Goal: Task Accomplishment & Management: Manage account settings

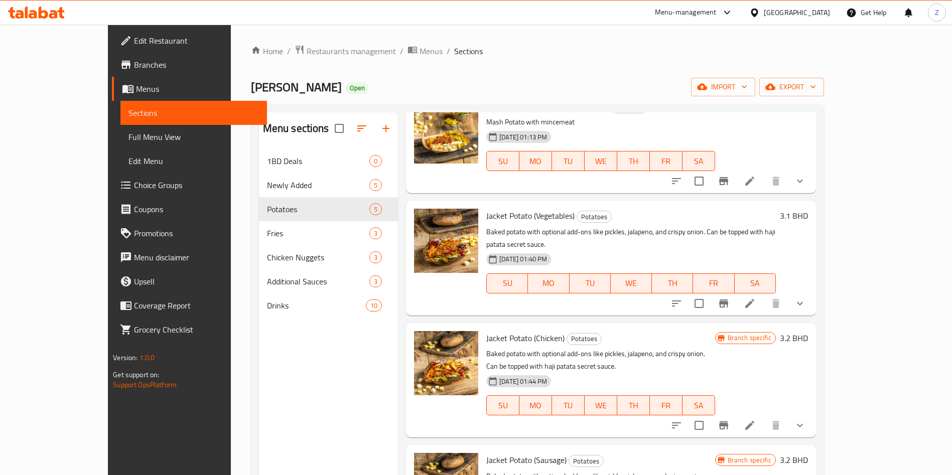
scroll to position [80, 0]
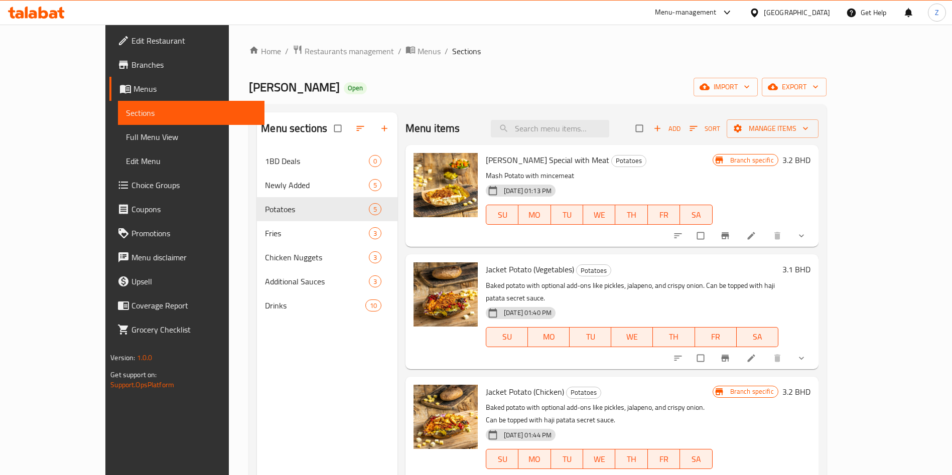
click at [767, 350] on li at bounding box center [752, 358] width 28 height 16
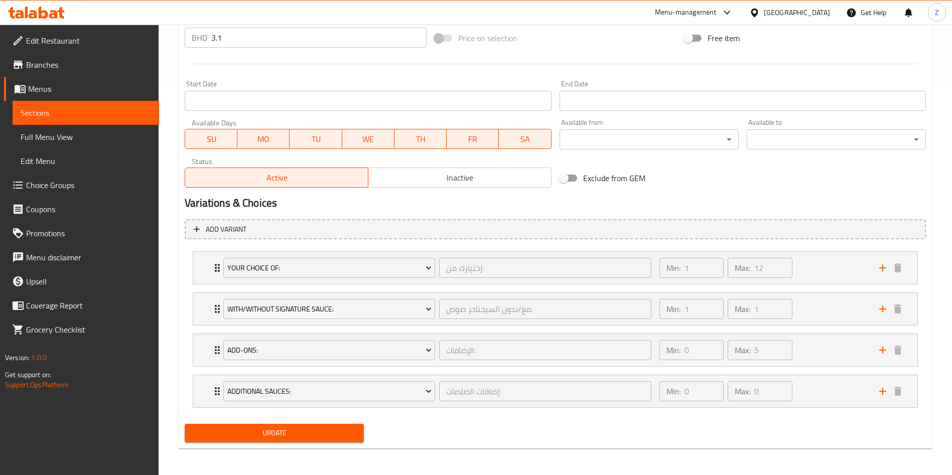
scroll to position [388, 0]
click at [208, 283] on div "Additional Sauces: إضافات الصلصات: ​ Min: 0 ​ Max: 0 ​" at bounding box center [555, 267] width 724 height 32
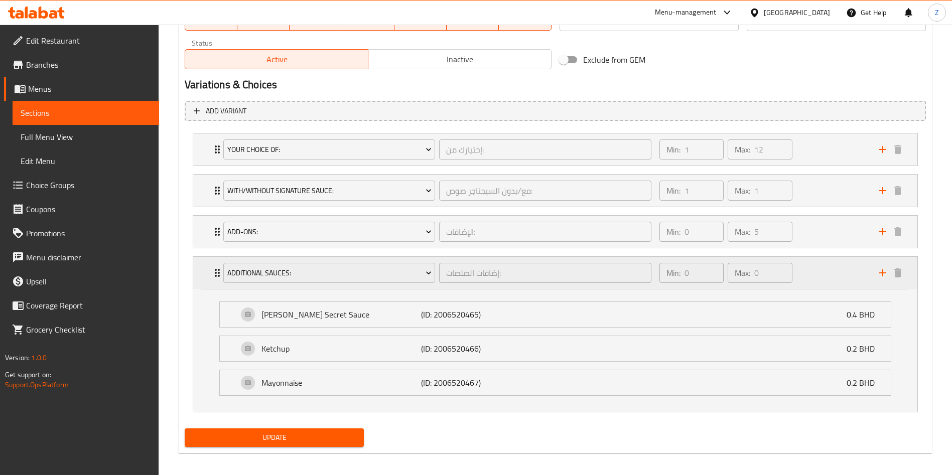
scroll to position [512, 0]
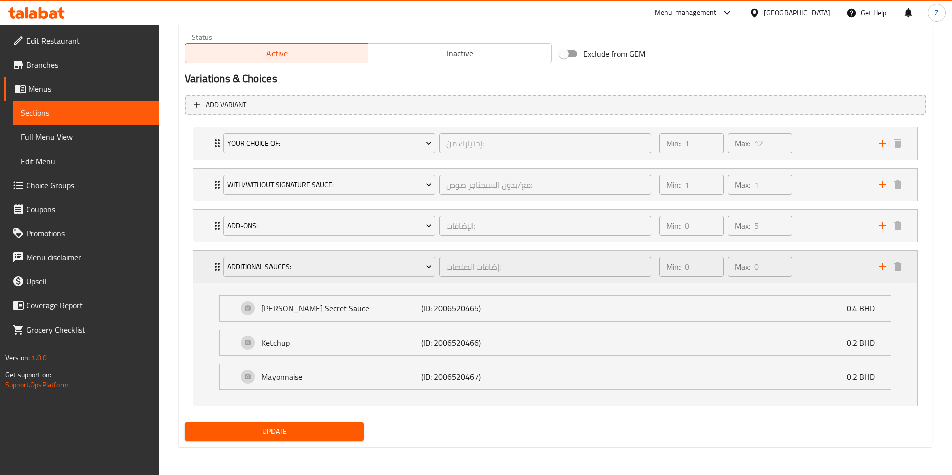
click at [204, 266] on div "Additional Sauces: إضافات الصلصات: ​ Min: 0 ​ Max: 0 ​" at bounding box center [555, 267] width 724 height 32
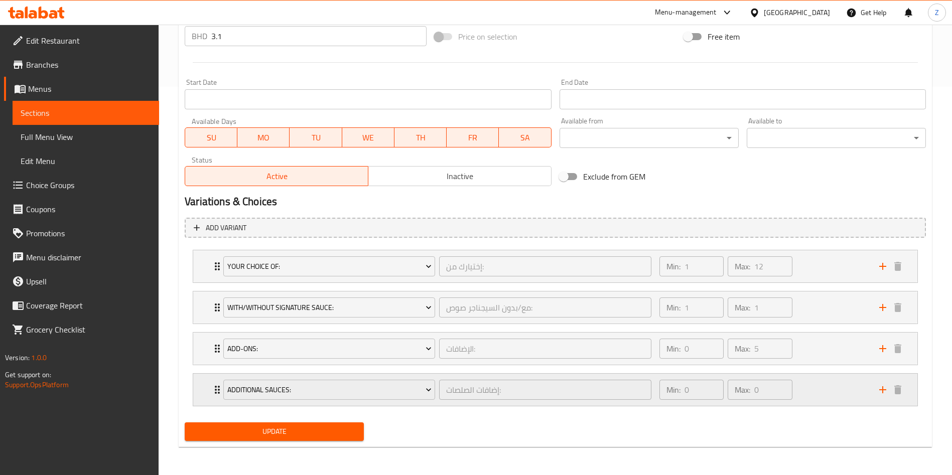
scroll to position [389, 0]
click at [204, 266] on div "Your Choice Of: إختيارك من: ​ Min: 1 ​ Max: 12 ​" at bounding box center [555, 266] width 724 height 32
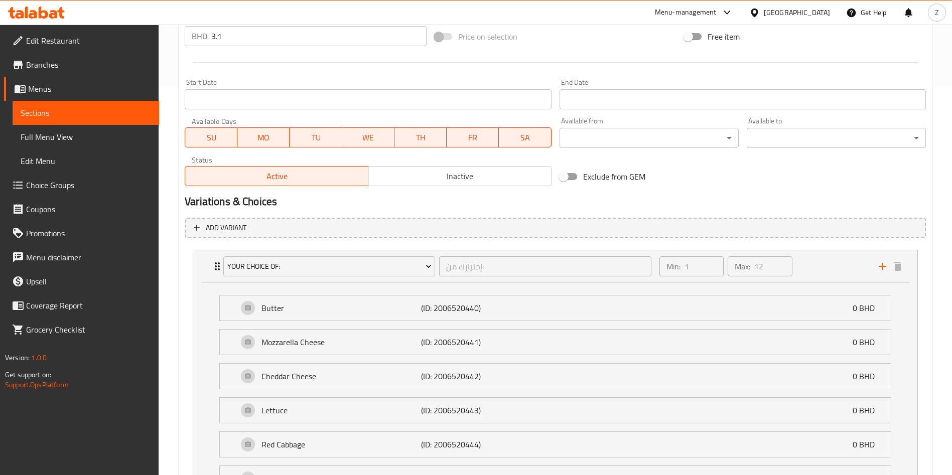
scroll to position [512, 0]
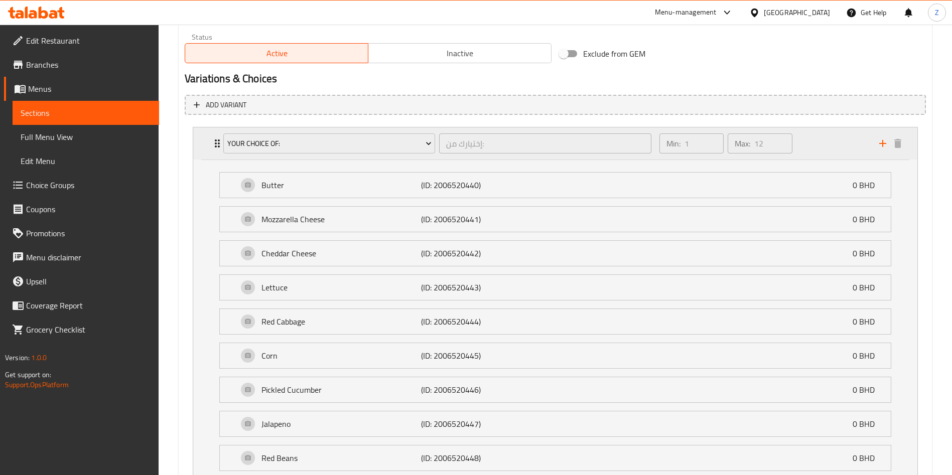
click at [205, 141] on div "Your Choice Of: إختيارك من: ​ Min: 1 ​ Max: 12 ​" at bounding box center [555, 144] width 724 height 32
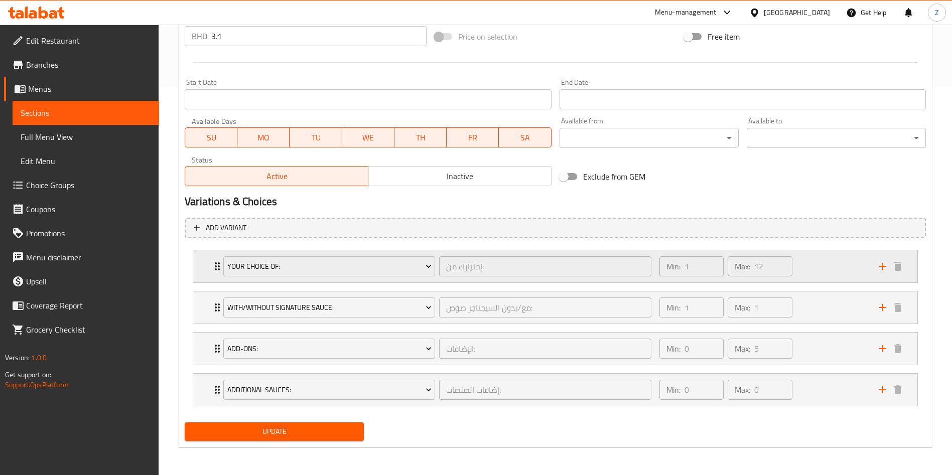
scroll to position [389, 0]
drag, startPoint x: 213, startPoint y: 343, endPoint x: 212, endPoint y: 304, distance: 39.2
click at [212, 304] on div "Your Choice Of: إختيارك من: ​ Min: 1 ​ Max: 12 ​ Butter (ID: 2006520440) 0 BHD …" at bounding box center [555, 328] width 741 height 165
click at [209, 283] on div "With/Without Signature Sauce: مع/بدون السيجناجر صوص: ​ Min: 1 ​ Max: 1 ​" at bounding box center [555, 266] width 724 height 32
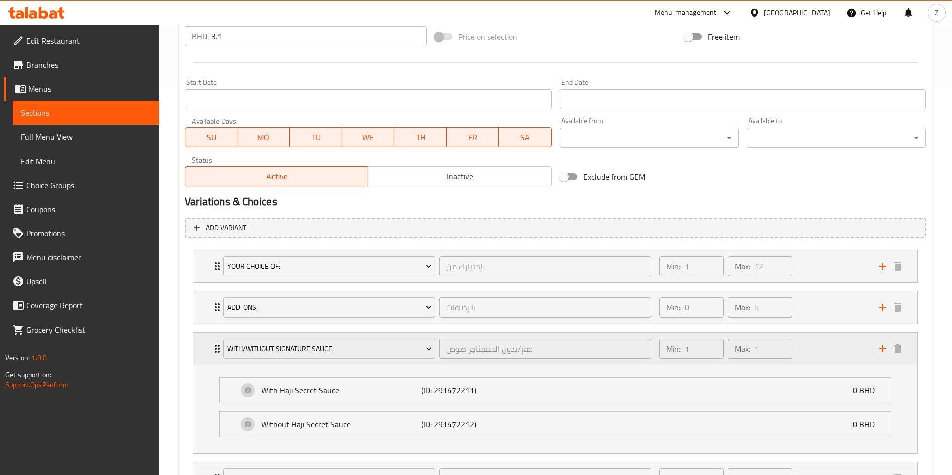
click at [209, 353] on div "With/Without Signature Sauce: مع/بدون السيجناجر صوص: ​ Min: 1 ​ Max: 1 ​" at bounding box center [555, 349] width 724 height 32
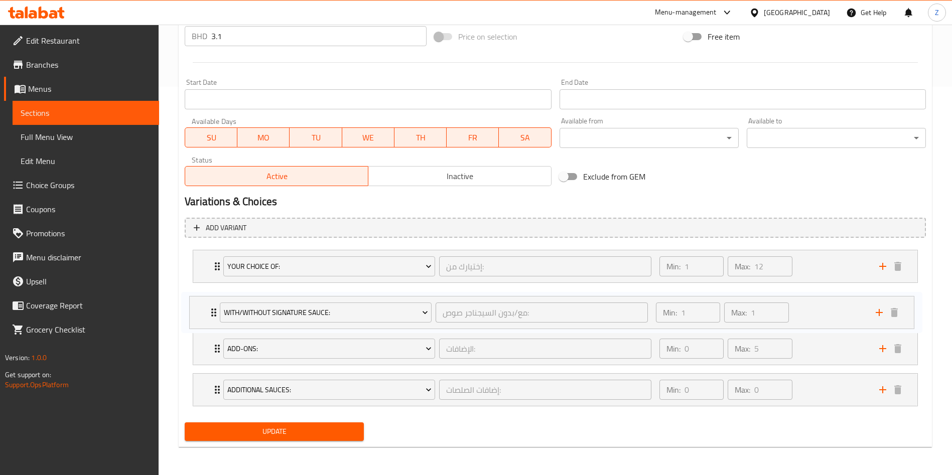
drag, startPoint x: 213, startPoint y: 341, endPoint x: 209, endPoint y: 302, distance: 39.8
click at [209, 302] on div "Your Choice Of: إختيارك من: ​ Min: 1 ​ Max: 12 ​ Butter (ID: 2006520440) 0 BHD …" at bounding box center [555, 328] width 741 height 165
click at [202, 283] on div "Additional Sauces: إضافات الصلصات: ​ Min: 0 ​ Max: 0 ​" at bounding box center [555, 266] width 724 height 32
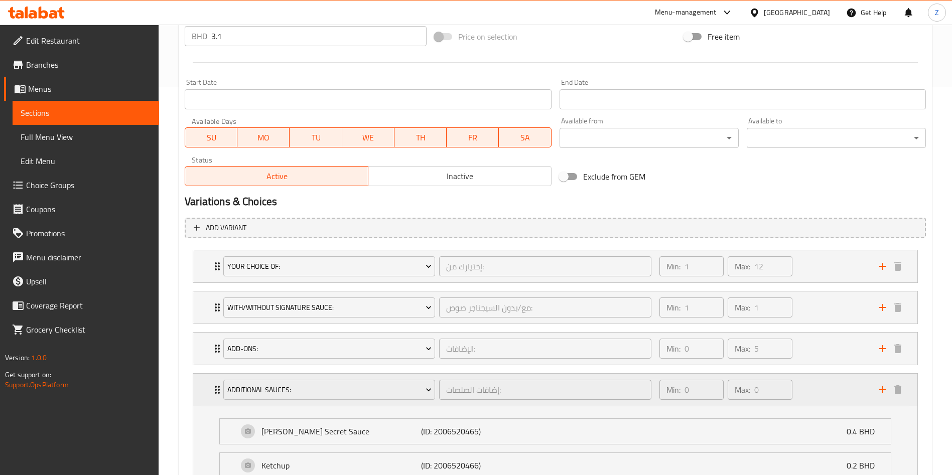
click at [202, 389] on div "Additional Sauces: إضافات الصلصات: ​ Min: 0 ​ Max: 0 ​" at bounding box center [555, 390] width 724 height 32
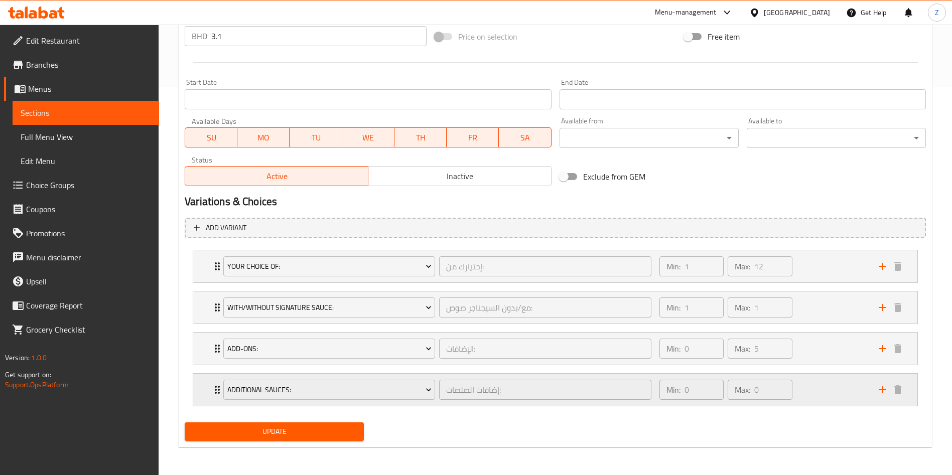
click at [202, 283] on div "Additional Sauces: إضافات الصلصات: ​ Min: 0 ​ Max: 0 ​" at bounding box center [555, 266] width 724 height 32
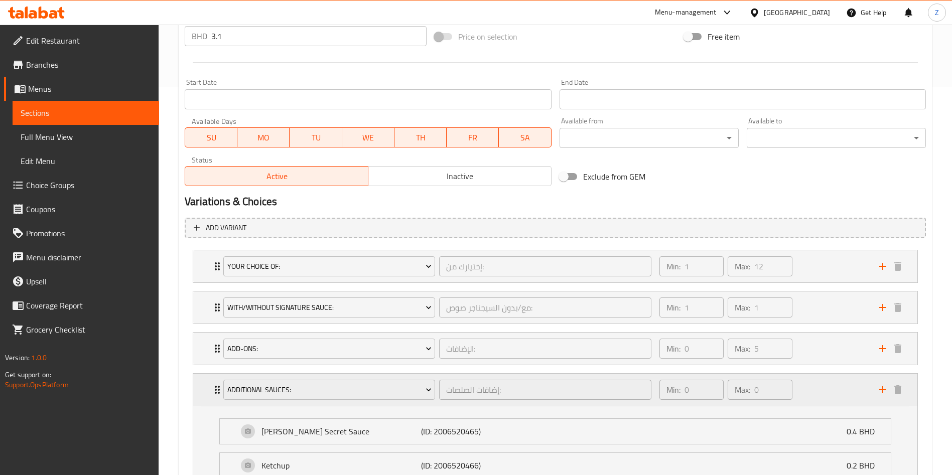
click at [202, 393] on div "Additional Sauces: إضافات الصلصات: ​ Min: 0 ​ Max: 0 ​" at bounding box center [555, 390] width 724 height 32
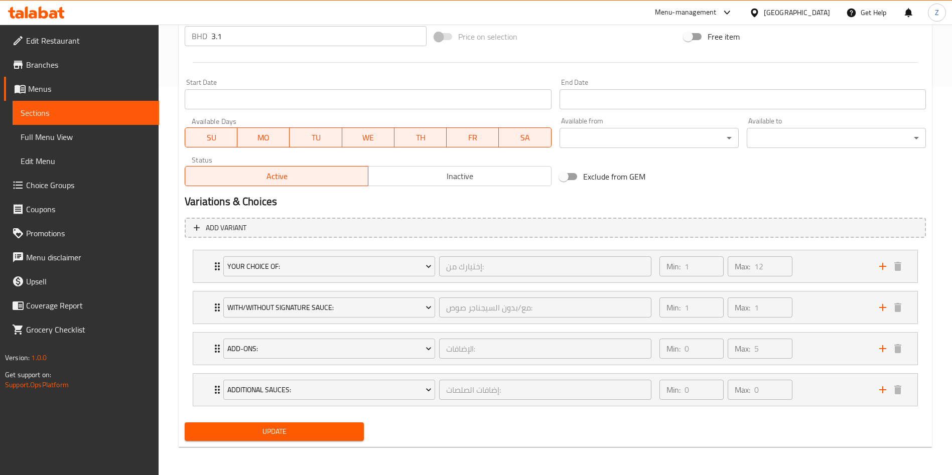
scroll to position [0, 0]
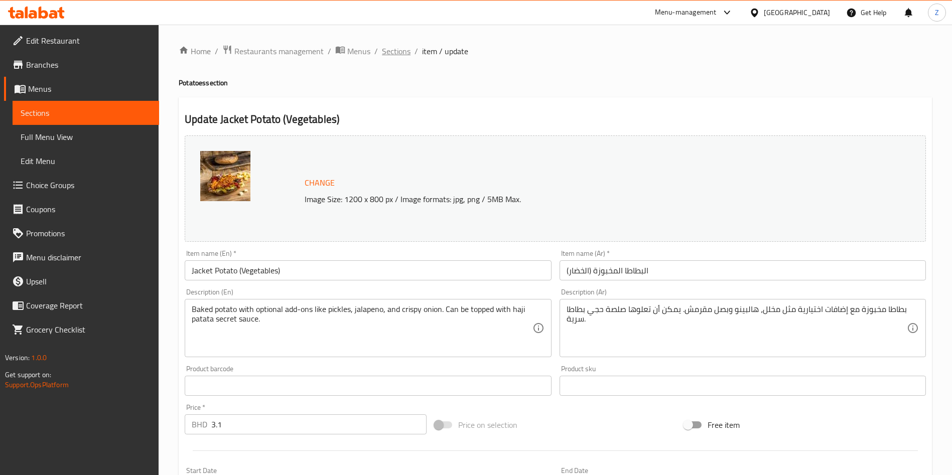
click at [395, 54] on span "Sections" at bounding box center [396, 51] width 29 height 12
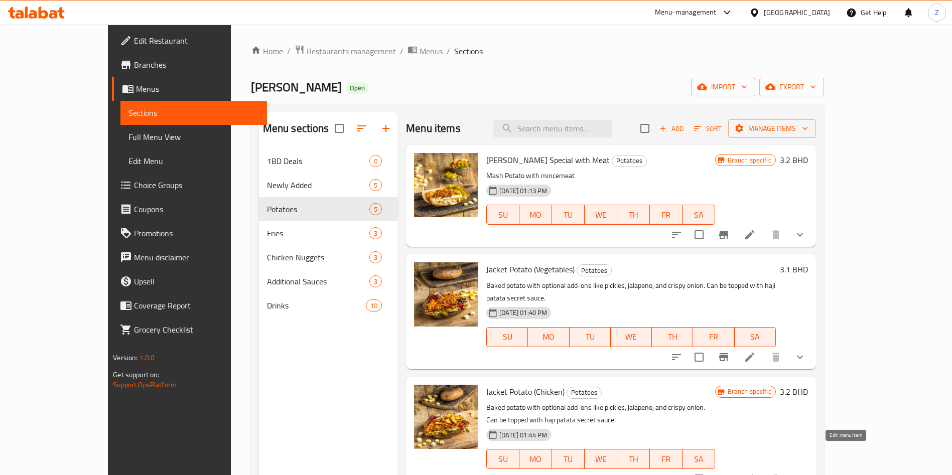
click at [756, 473] on icon at bounding box center [750, 479] width 12 height 12
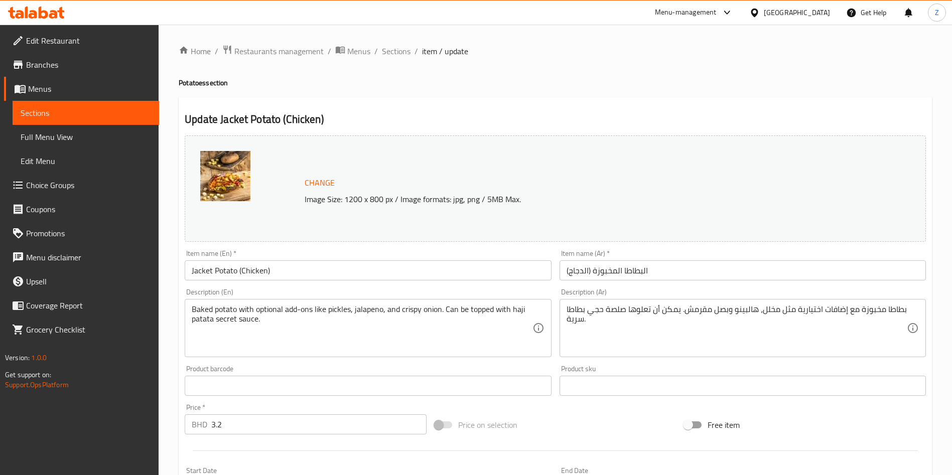
type input "12"
type input "3"
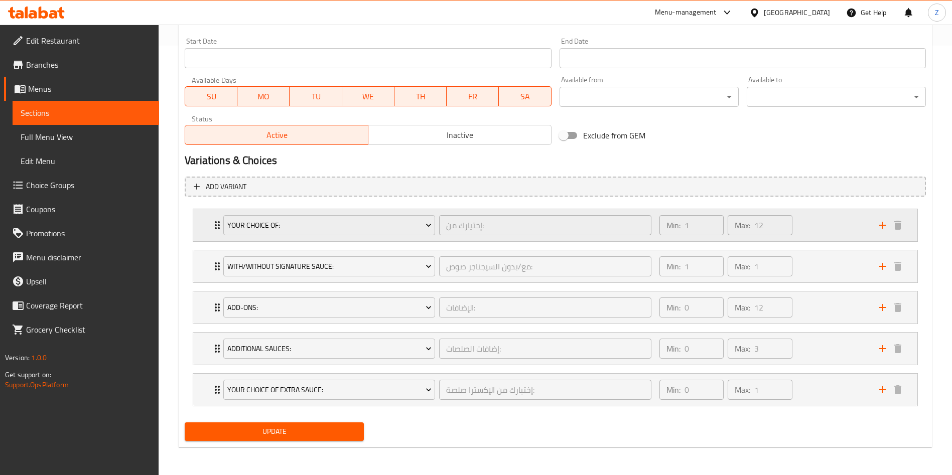
click at [206, 222] on div "Your Choice Of: إختيارك من: ​ Min: 1 ​ Max: 12 ​" at bounding box center [555, 225] width 724 height 32
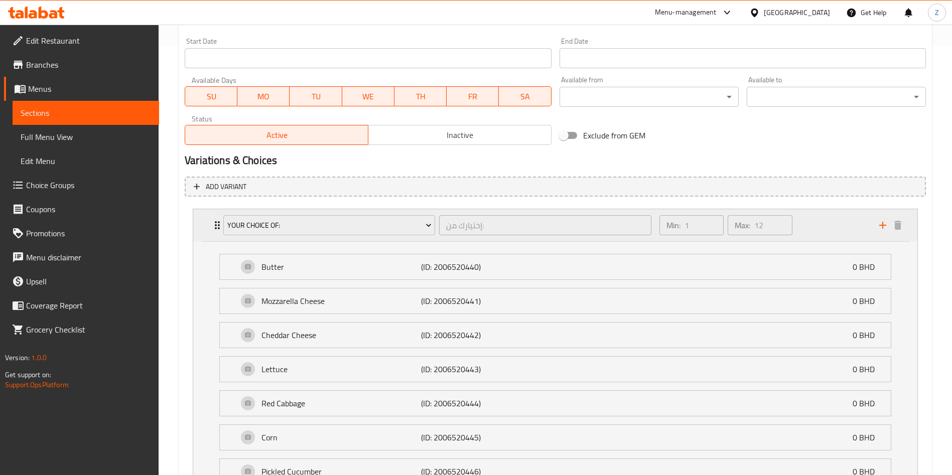
click at [206, 222] on div "Your Choice Of: إختيارك من: ​ Min: 1 ​ Max: 12 ​" at bounding box center [555, 225] width 724 height 32
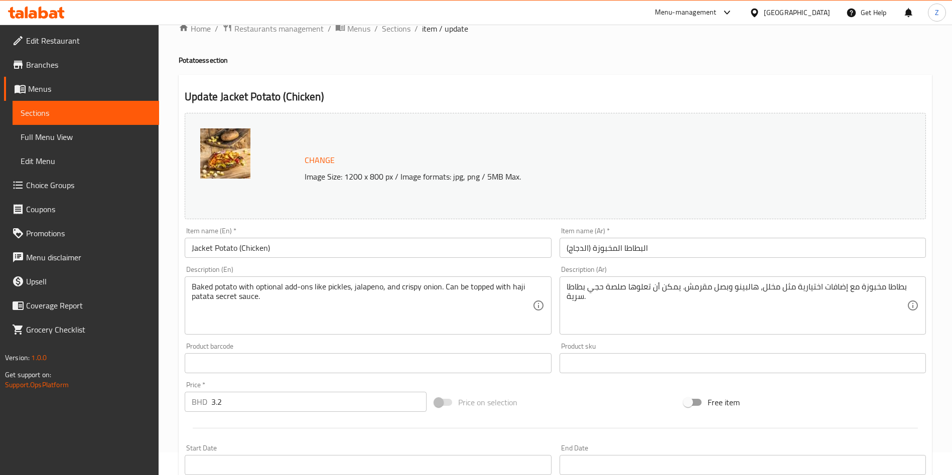
scroll to position [0, 0]
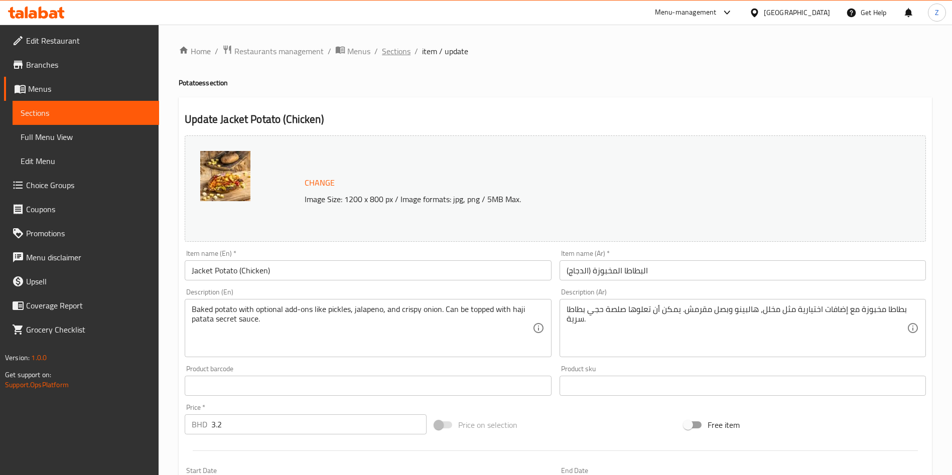
click at [398, 56] on span "Sections" at bounding box center [396, 51] width 29 height 12
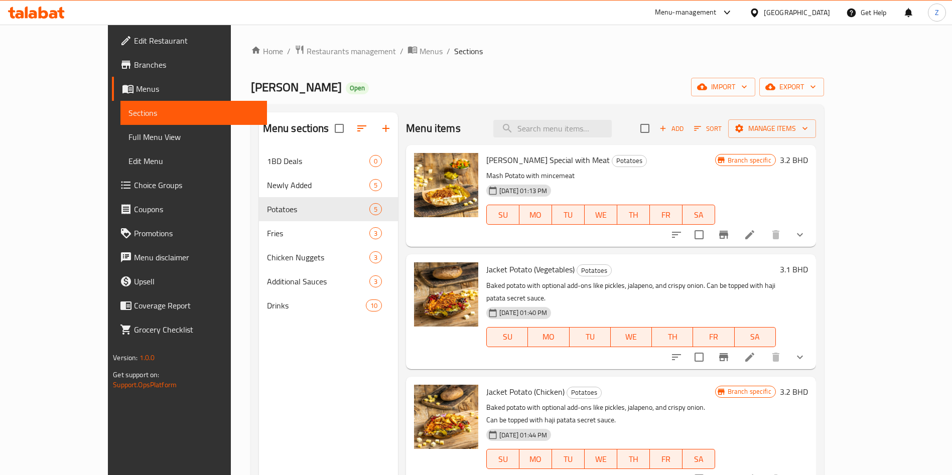
click at [751, 49] on ol "Home / Restaurants management / Menus / Sections" at bounding box center [537, 51] width 573 height 13
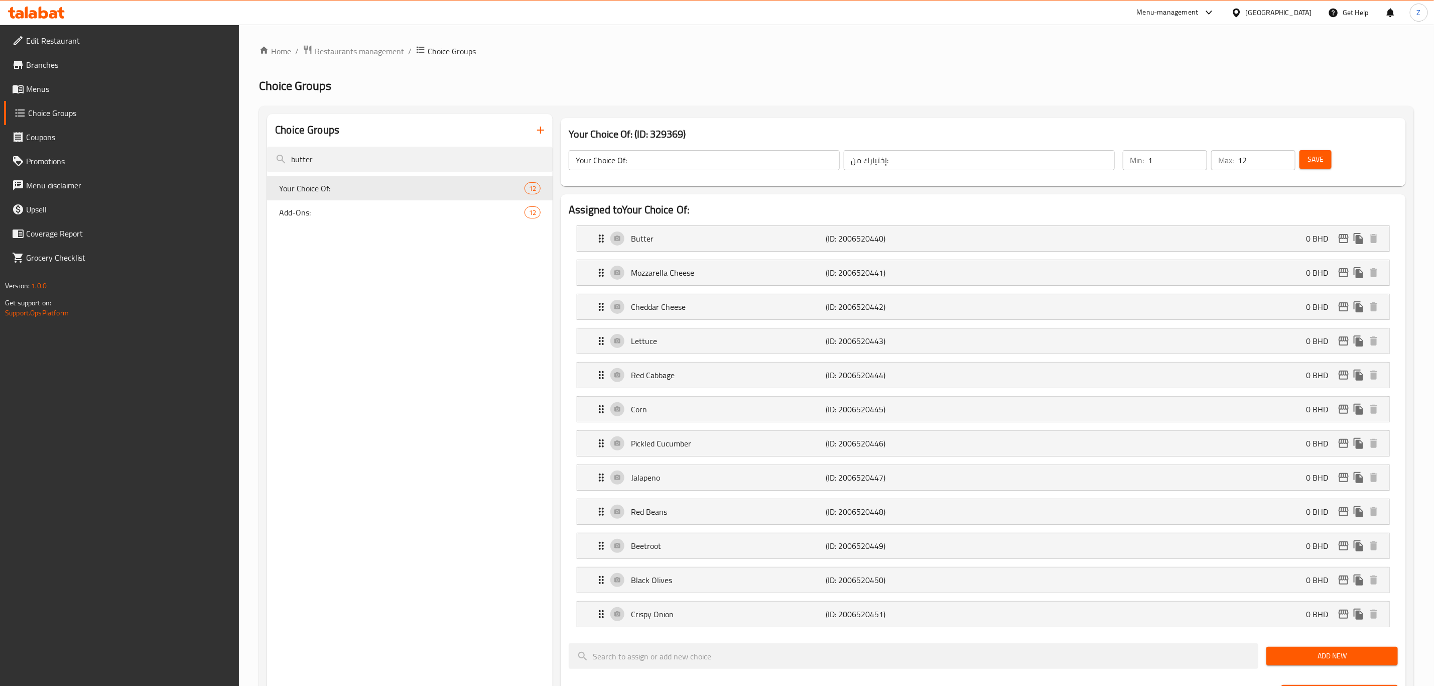
scroll to position [527, 0]
click at [378, 213] on span "Add-Ons:" at bounding box center [386, 212] width 215 height 12
type input "Add-Ons:"
type input "الإضافات:"
type input "0"
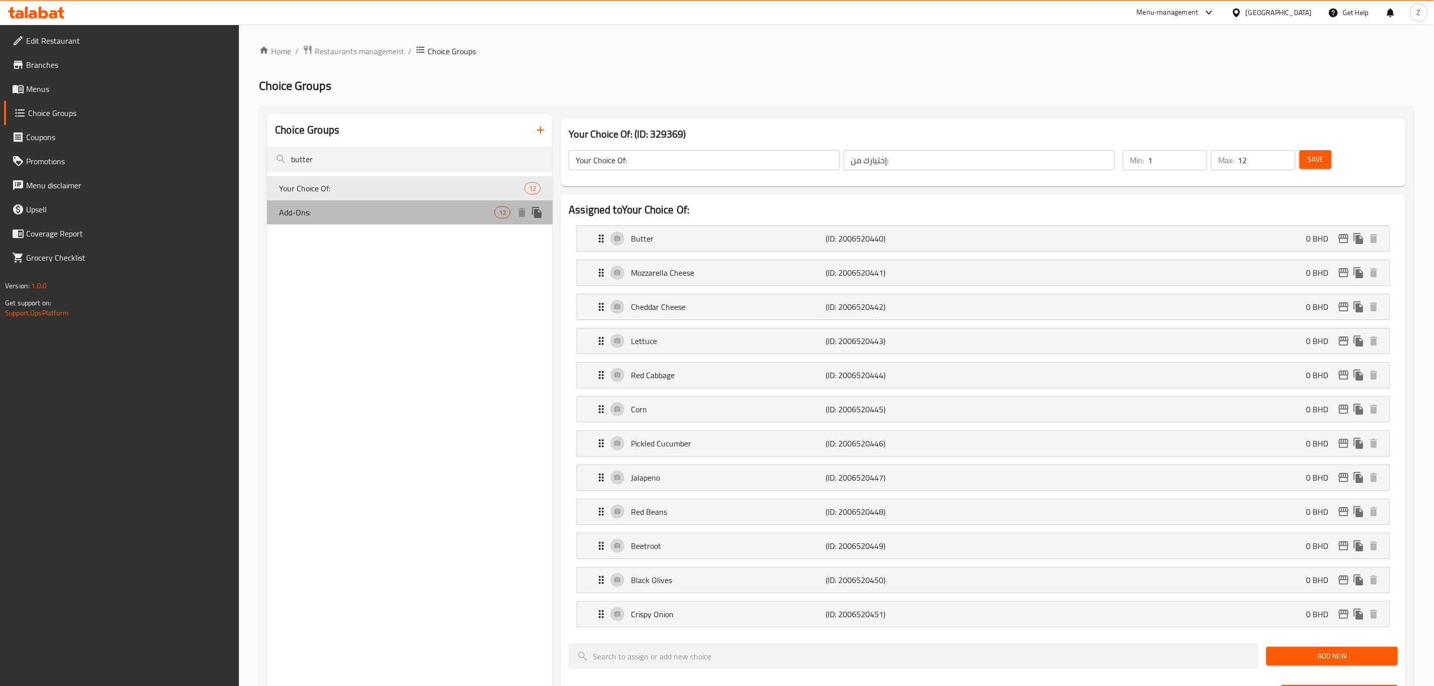
type input "5"
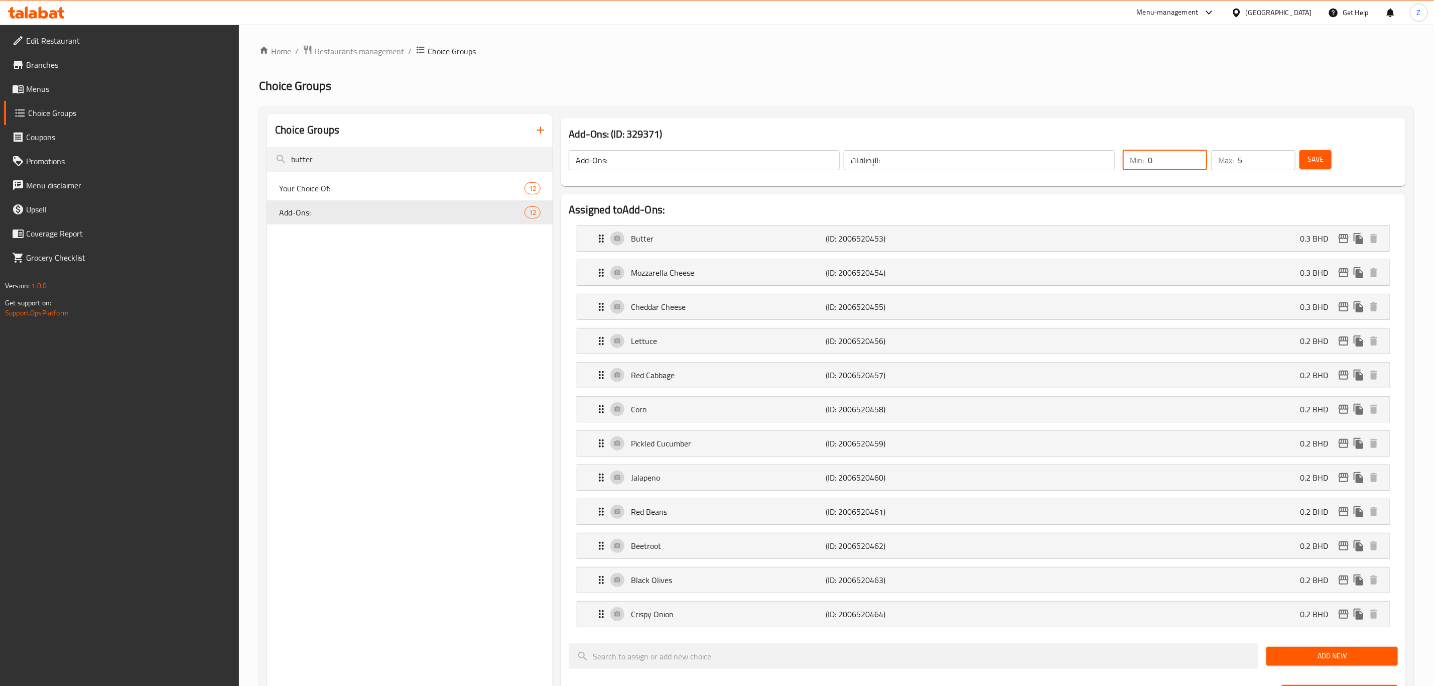
click at [1161, 163] on input "0" at bounding box center [1177, 160] width 59 height 20
click at [1267, 156] on input "5" at bounding box center [1267, 160] width 58 height 20
type input "12"
click at [1315, 163] on span "Save" at bounding box center [1316, 159] width 16 height 13
click at [349, 153] on input "butter" at bounding box center [410, 160] width 286 height 26
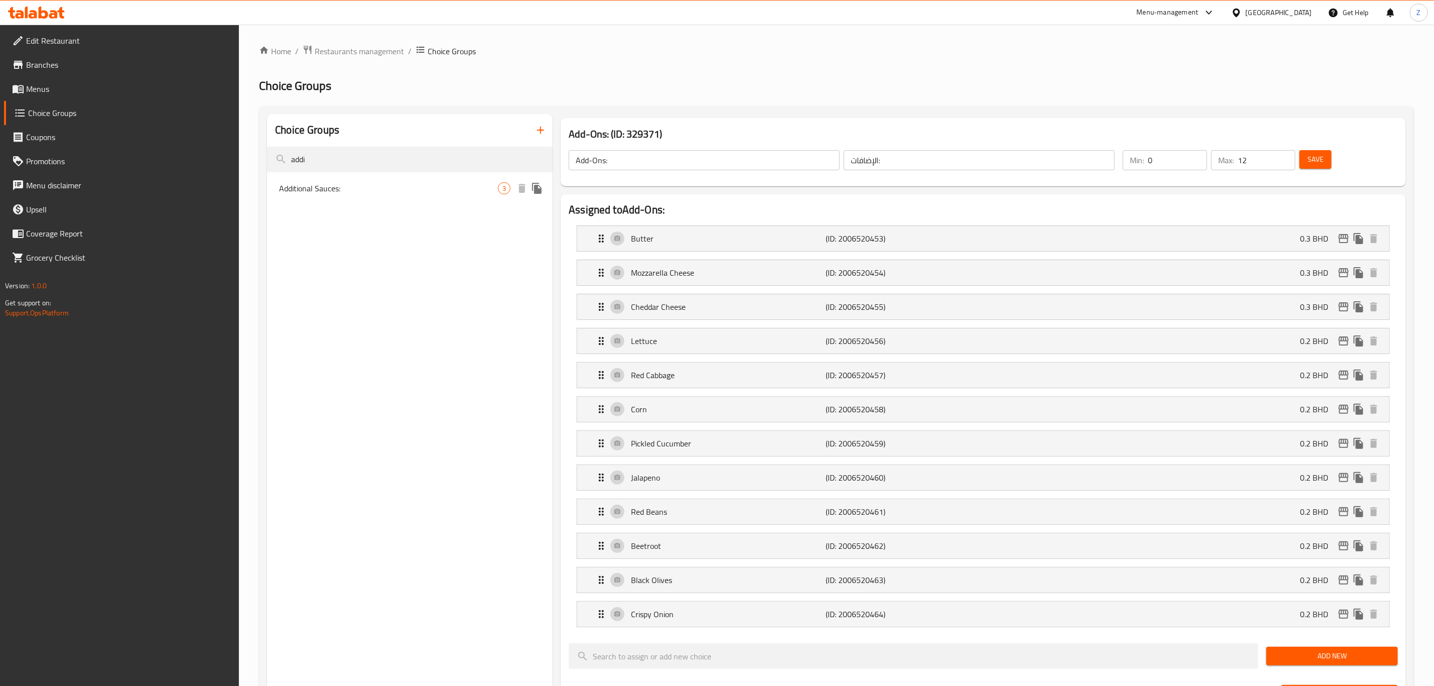
type input "addi"
click at [355, 187] on span "Additional Sauces:" at bounding box center [388, 188] width 219 height 12
type input "Additional Sauces:"
type input "إضافات الصلصات:"
type input "0"
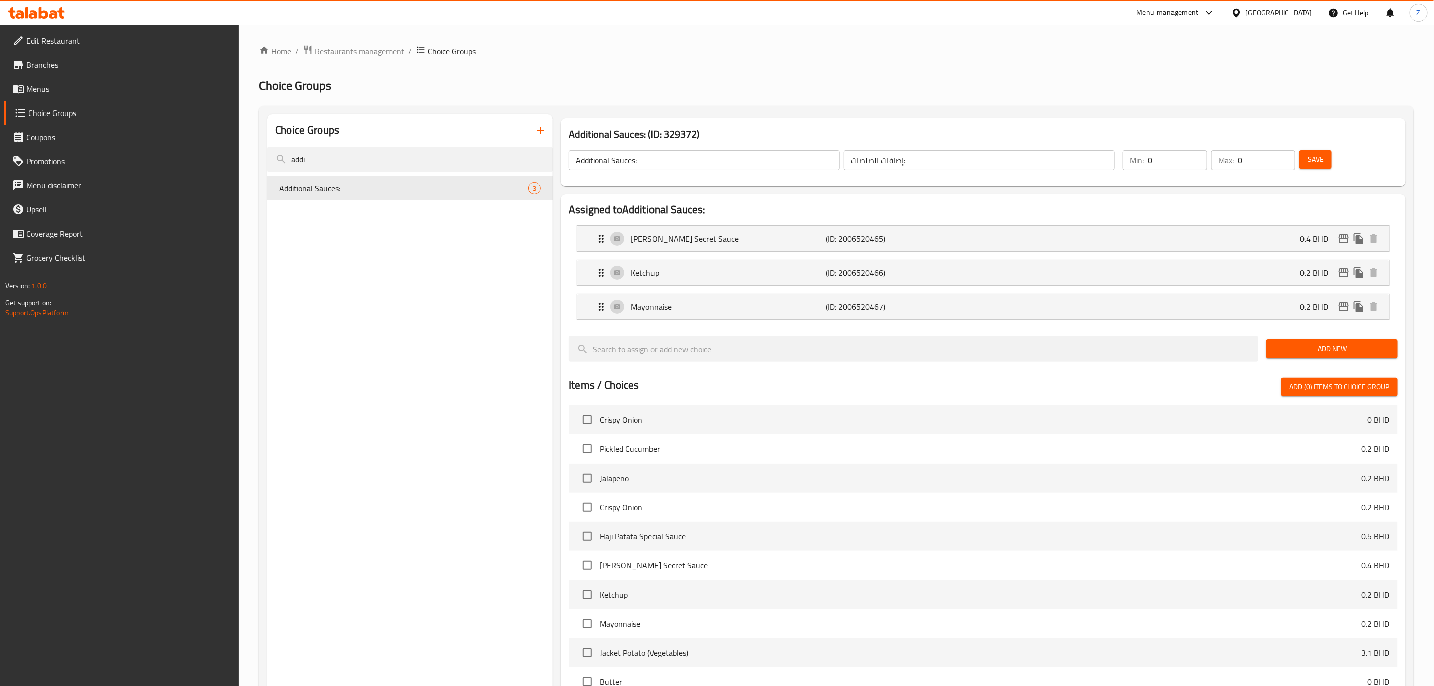
click at [1254, 163] on input "0" at bounding box center [1267, 160] width 58 height 20
type input "3"
click at [1318, 161] on span "Save" at bounding box center [1316, 159] width 16 height 13
